Goal: Find specific page/section

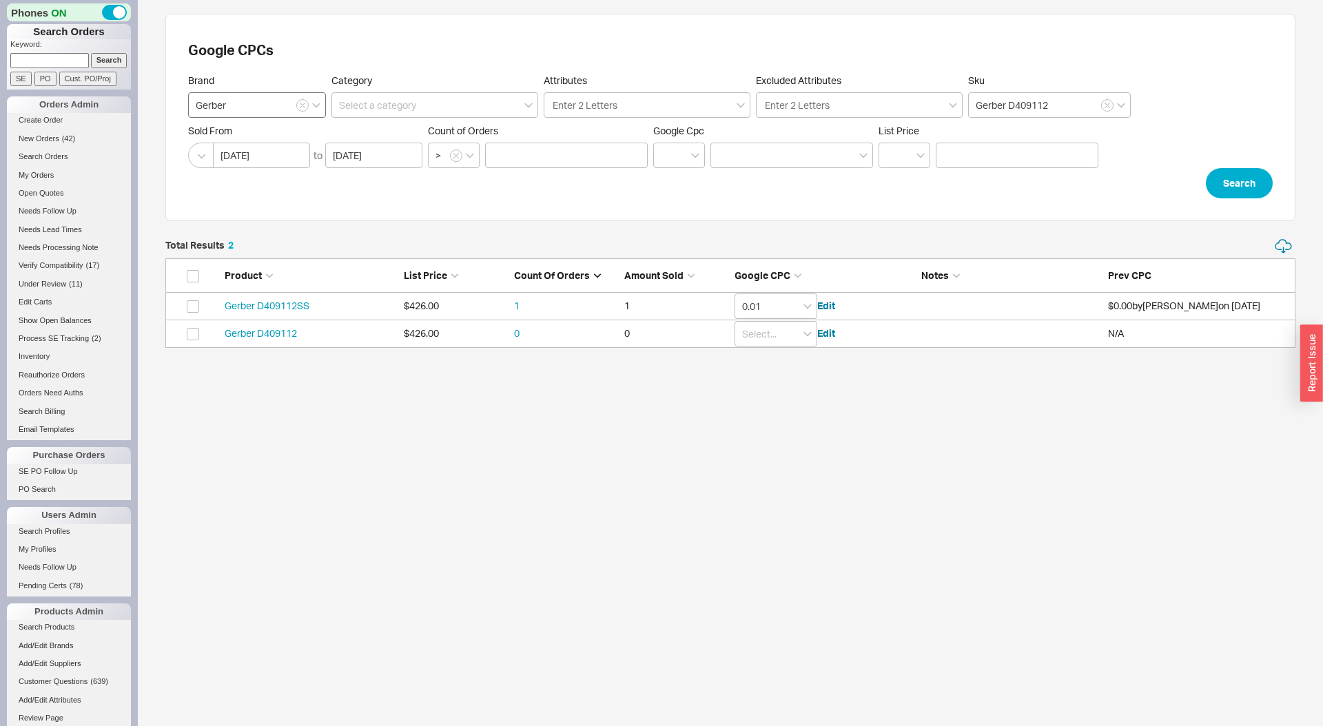
scroll to position [110, 1130]
click at [301, 110] on button "button" at bounding box center [302, 105] width 12 height 12
click at [289, 108] on input at bounding box center [257, 105] width 138 height 26
click at [252, 139] on div "Geberit" at bounding box center [257, 133] width 136 height 25
type input "Geberit"
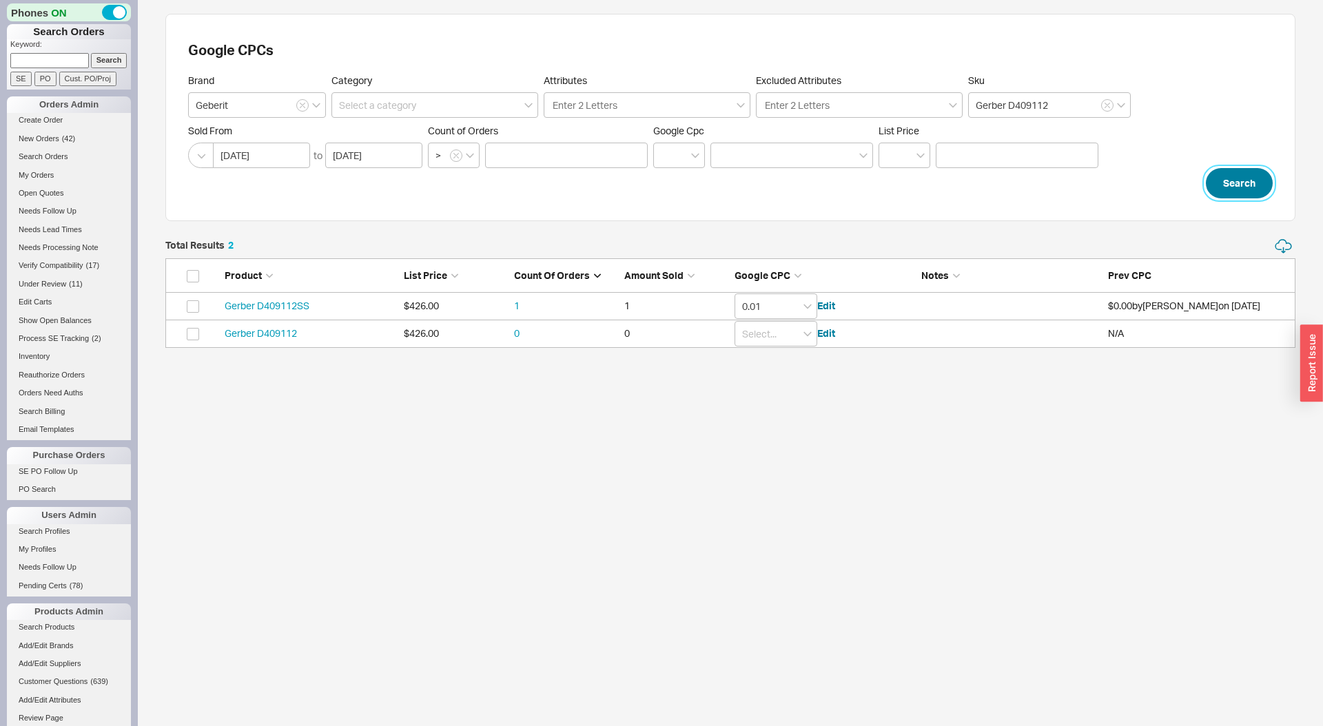
click at [1240, 188] on button "Search" at bounding box center [1239, 183] width 67 height 30
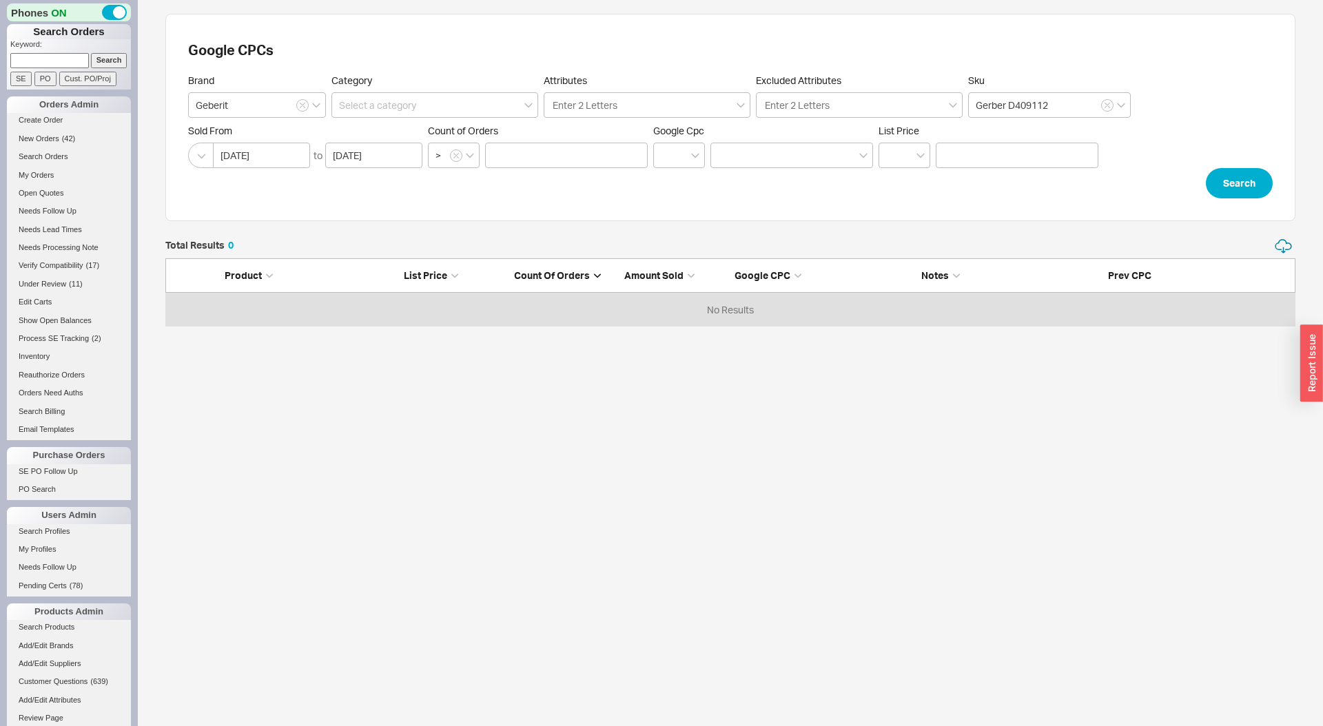
scroll to position [89, 1130]
click at [1110, 105] on icon "button" at bounding box center [1108, 105] width 6 height 8
click at [1235, 186] on button "Search" at bounding box center [1239, 183] width 67 height 30
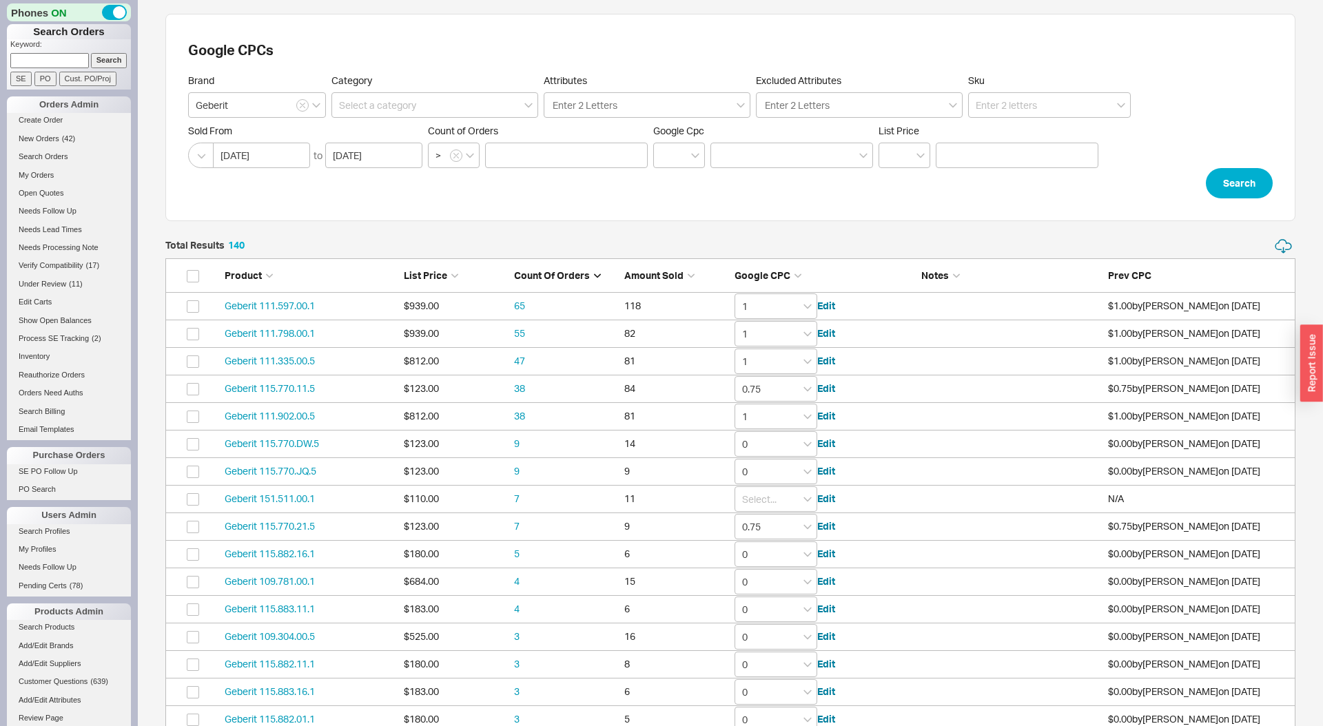
scroll to position [3914, 1130]
